Goal: Transaction & Acquisition: Purchase product/service

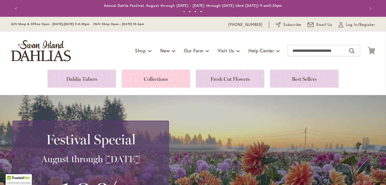
click at [157, 78] on link at bounding box center [156, 79] width 69 height 18
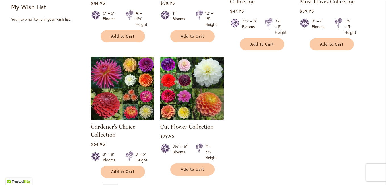
scroll to position [227, 0]
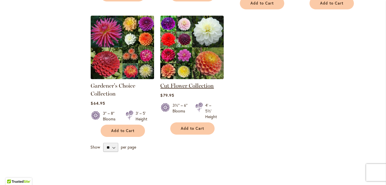
click at [186, 86] on link "Cut Flower Collection" at bounding box center [186, 85] width 53 height 7
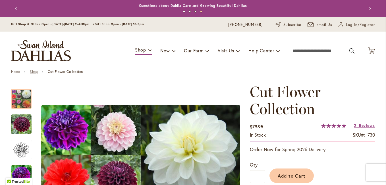
click at [32, 72] on link "Shop" at bounding box center [34, 71] width 8 height 4
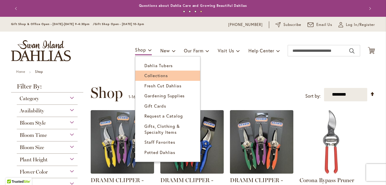
click at [154, 75] on span "Collections" at bounding box center [156, 75] width 24 height 6
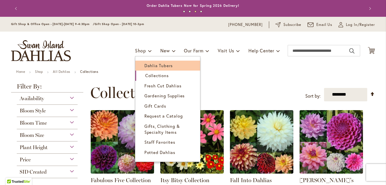
click at [150, 66] on span "Dahlia Tubers" at bounding box center [158, 66] width 28 height 6
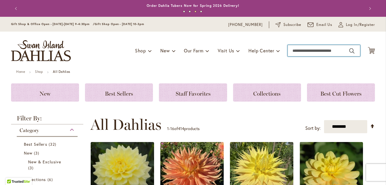
click at [299, 51] on input "Search" at bounding box center [324, 50] width 72 height 11
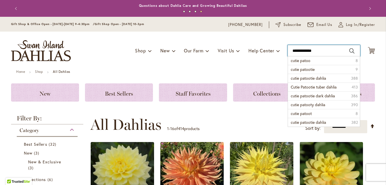
type input "**********"
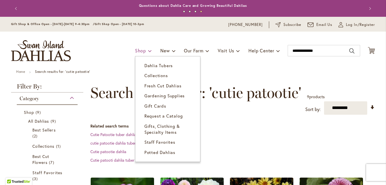
click at [148, 52] on span at bounding box center [150, 50] width 4 height 9
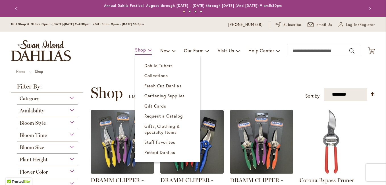
click at [144, 52] on span "Shop" at bounding box center [140, 50] width 11 height 6
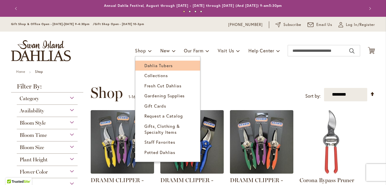
click at [144, 67] on span "Dahlia Tubers" at bounding box center [158, 66] width 28 height 6
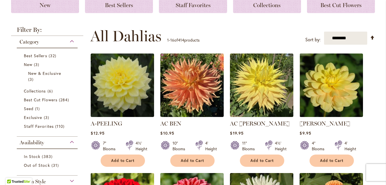
scroll to position [114, 0]
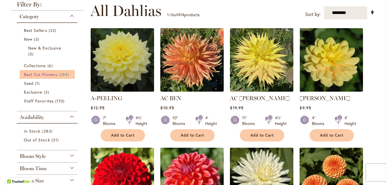
click at [50, 74] on span "Best Cut Flowers" at bounding box center [41, 74] width 34 height 5
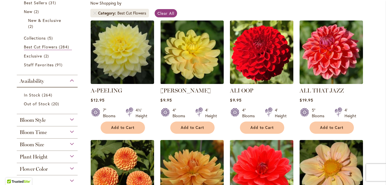
scroll to position [142, 0]
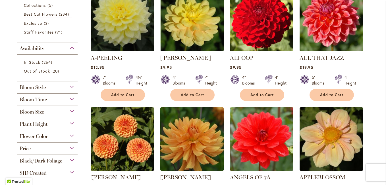
click at [70, 111] on div "Bloom Size" at bounding box center [47, 110] width 61 height 9
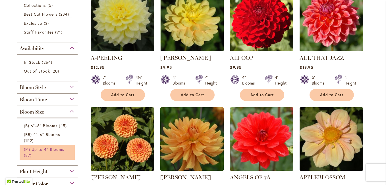
click at [41, 149] on span "(M) Up to 4" Blooms" at bounding box center [44, 148] width 40 height 5
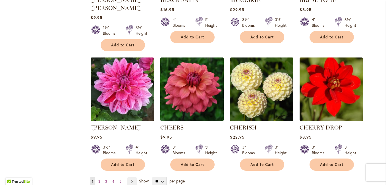
scroll to position [455, 0]
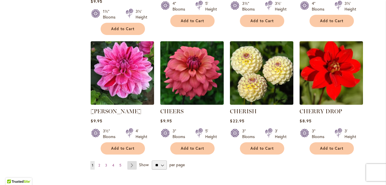
click at [129, 161] on link "Page Next" at bounding box center [131, 165] width 9 height 9
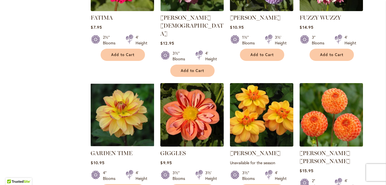
scroll to position [455, 0]
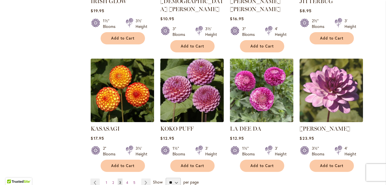
scroll to position [455, 0]
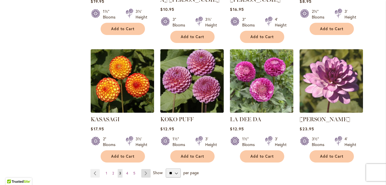
click at [144, 169] on link "Page Next" at bounding box center [145, 173] width 9 height 9
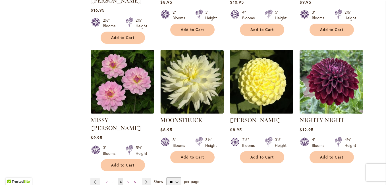
scroll to position [483, 0]
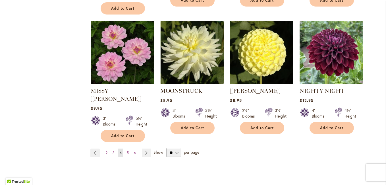
click at [154, 149] on span "Show" at bounding box center [159, 151] width 10 height 5
click at [166, 148] on select "** ** ** **" at bounding box center [173, 152] width 15 height 9
click at [144, 148] on link "Page Next" at bounding box center [146, 152] width 9 height 9
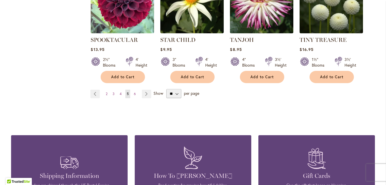
scroll to position [540, 0]
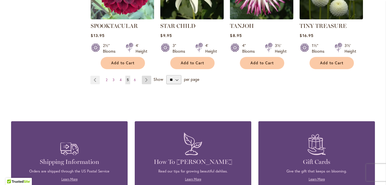
click at [145, 76] on link "Page Next" at bounding box center [146, 80] width 9 height 9
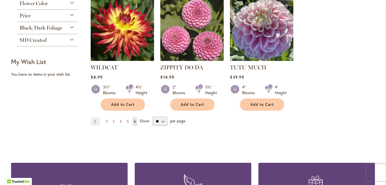
scroll to position [256, 0]
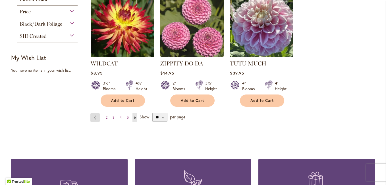
click at [92, 117] on link "Page Previous" at bounding box center [94, 117] width 9 height 9
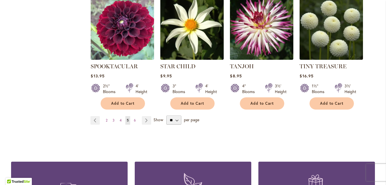
scroll to position [512, 0]
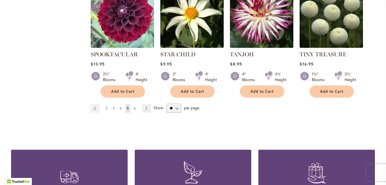
click at [106, 106] on span "2" at bounding box center [107, 108] width 2 height 4
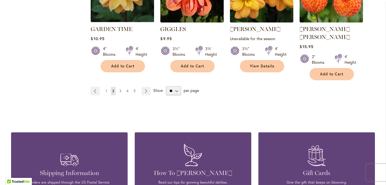
scroll to position [548, 0]
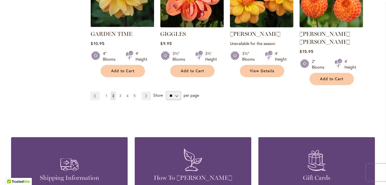
click at [106, 94] on span "1" at bounding box center [106, 96] width 1 height 4
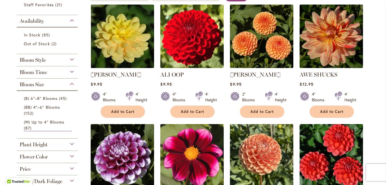
scroll to position [142, 0]
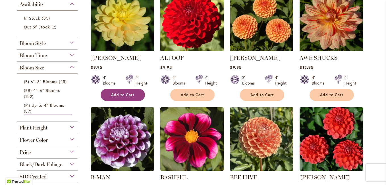
click at [123, 93] on span "Add to Cart" at bounding box center [122, 94] width 23 height 5
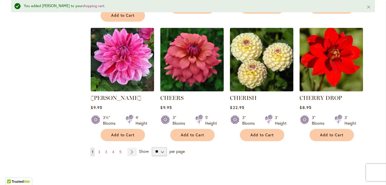
scroll to position [498, 0]
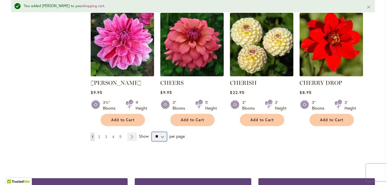
click at [161, 132] on select "** ** ** **" at bounding box center [159, 136] width 15 height 9
select select "**"
click at [152, 132] on select "** ** ** **" at bounding box center [159, 136] width 15 height 9
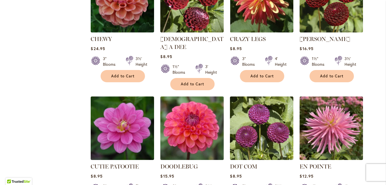
scroll to position [682, 0]
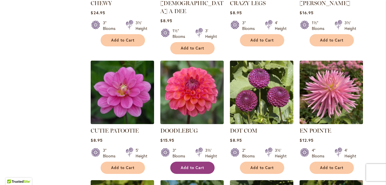
click at [190, 165] on span "Add to Cart" at bounding box center [192, 167] width 23 height 5
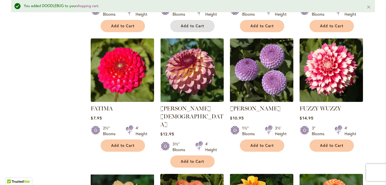
scroll to position [840, 0]
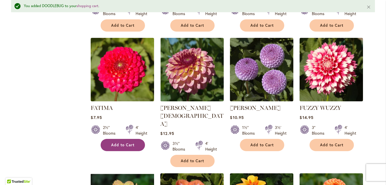
click at [122, 142] on span "Add to Cart" at bounding box center [122, 144] width 23 height 5
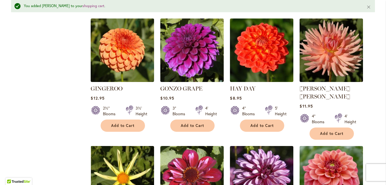
scroll to position [1124, 0]
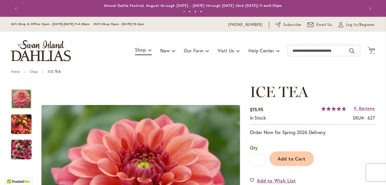
click at [14, 7] on button "Previous" at bounding box center [16, 8] width 11 height 11
click at [14, 8] on button "Previous" at bounding box center [16, 8] width 11 height 11
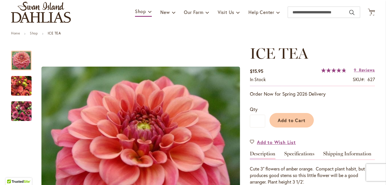
scroll to position [28, 0]
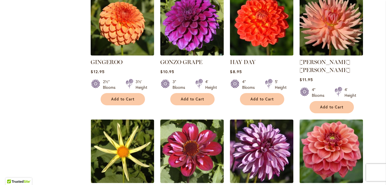
scroll to position [1137, 0]
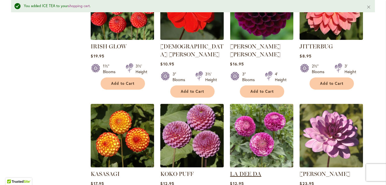
scroll to position [1437, 0]
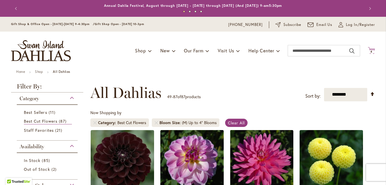
click at [370, 50] on span "4" at bounding box center [371, 52] width 2 height 4
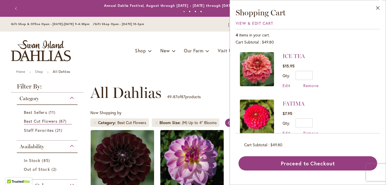
drag, startPoint x: 375, startPoint y: 80, endPoint x: 377, endPoint y: 86, distance: 6.8
click at [375, 91] on div "ICE TEA $15.95 Qty * Update Edit Remove" at bounding box center [308, 91] width 144 height 86
click at [376, 6] on button "Close" at bounding box center [378, 9] width 16 height 18
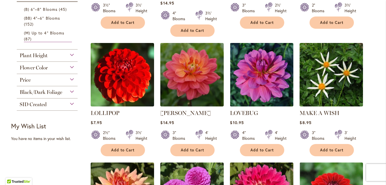
scroll to position [227, 0]
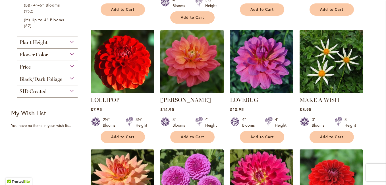
click at [70, 64] on div "Price" at bounding box center [47, 65] width 61 height 9
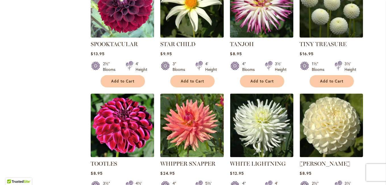
scroll to position [1052, 0]
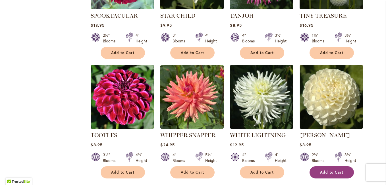
click at [330, 170] on span "Add to Cart" at bounding box center [331, 172] width 23 height 5
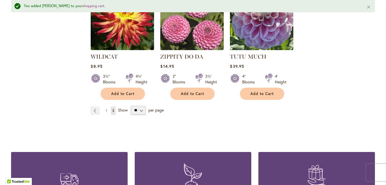
scroll to position [1266, 0]
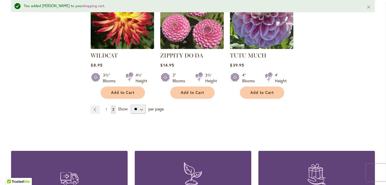
click at [106, 107] on span "1" at bounding box center [106, 109] width 1 height 4
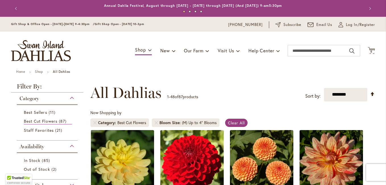
scroll to position [113, 0]
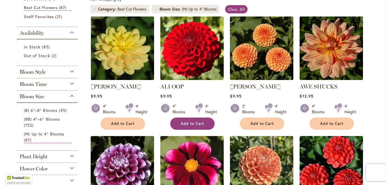
click at [194, 122] on span "Add to Cart" at bounding box center [192, 123] width 23 height 5
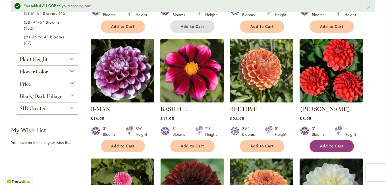
scroll to position [242, 0]
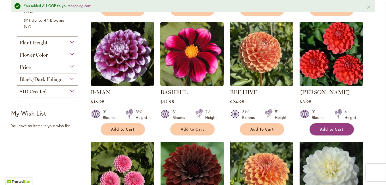
click at [326, 128] on span "Add to Cart" at bounding box center [331, 129] width 23 height 5
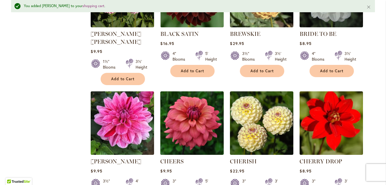
scroll to position [384, 0]
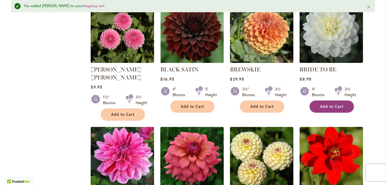
click at [331, 104] on span "Add to Cart" at bounding box center [331, 106] width 23 height 5
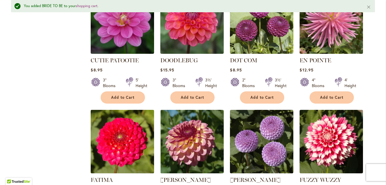
scroll to position [726, 0]
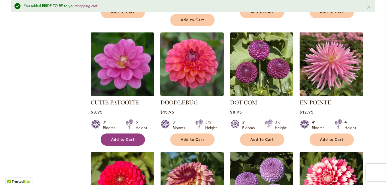
click at [116, 137] on span "Add to Cart" at bounding box center [122, 139] width 23 height 5
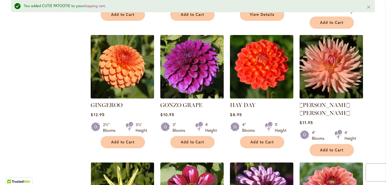
scroll to position [1095, 0]
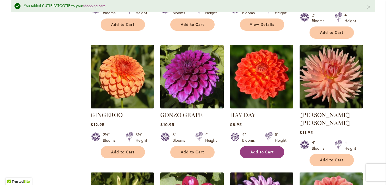
click at [260, 150] on span "Add to Cart" at bounding box center [261, 152] width 23 height 5
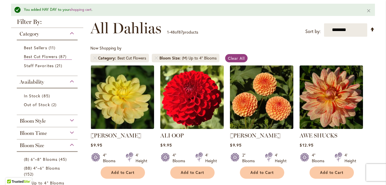
scroll to position [0, 0]
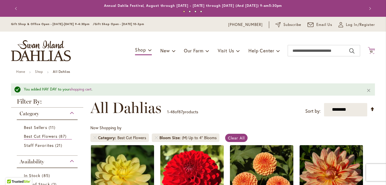
click at [371, 51] on span "10 10 items" at bounding box center [372, 51] width 6 height 3
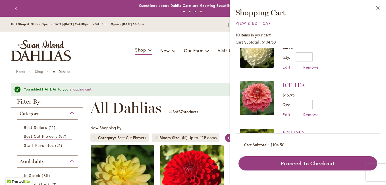
scroll to position [284, 0]
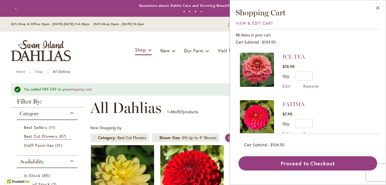
click at [312, 83] on span "Remove" at bounding box center [310, 85] width 15 height 5
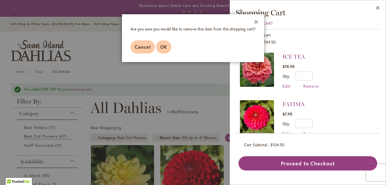
click at [158, 48] on button "OK" at bounding box center [163, 46] width 15 height 13
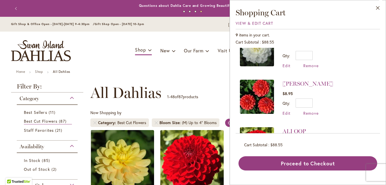
scroll to position [86, 0]
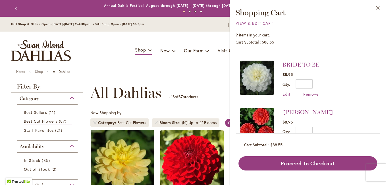
click at [180, 71] on ul "Home Shop All Dahlias" at bounding box center [193, 72] width 354 height 5
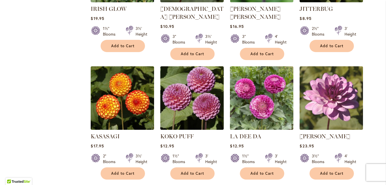
scroll to position [1450, 0]
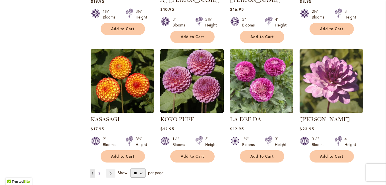
click at [98, 171] on span "2" at bounding box center [99, 173] width 2 height 4
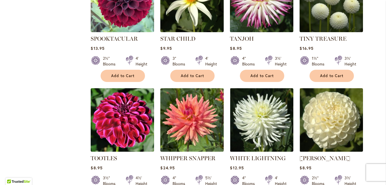
scroll to position [1063, 0]
